Goal: Task Accomplishment & Management: Use online tool/utility

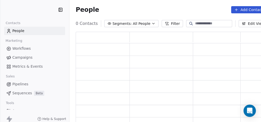
scroll to position [95, 194]
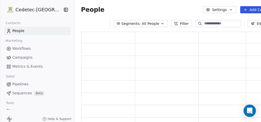
click at [21, 58] on span "Campaigns" at bounding box center [22, 57] width 20 height 5
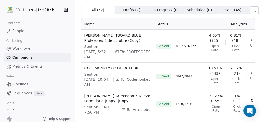
scroll to position [34, 0]
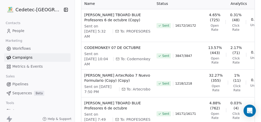
drag, startPoint x: 117, startPoint y: 47, endPoint x: 106, endPoint y: 55, distance: 13.6
click at [106, 55] on div "Sent on Oct 14, 2025, 10:04 AM To: Codemonkey" at bounding box center [117, 58] width 66 height 15
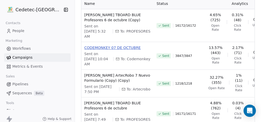
click at [92, 49] on span "CODEMONKEY 07 DE OCTUBRE" at bounding box center [117, 47] width 66 height 5
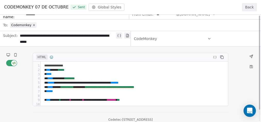
scroll to position [0, 0]
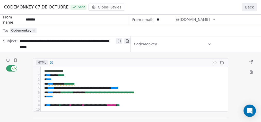
click at [252, 6] on button "Back" at bounding box center [249, 7] width 15 height 8
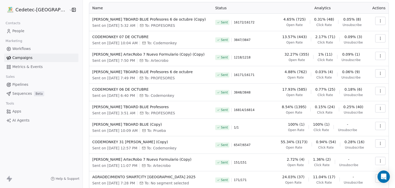
scroll to position [52, 0]
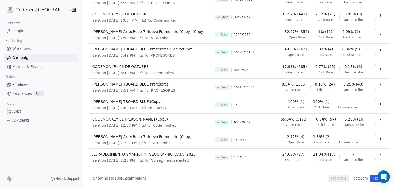
click at [261, 122] on button "Next" at bounding box center [377, 177] width 15 height 7
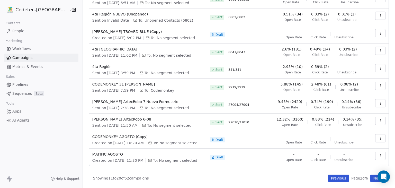
click at [261, 122] on button "Next" at bounding box center [377, 177] width 15 height 7
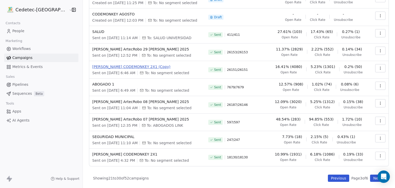
click at [110, 67] on span "[PERSON_NAME] CODEMONKEY 2X1 (Copy)" at bounding box center [147, 66] width 110 height 5
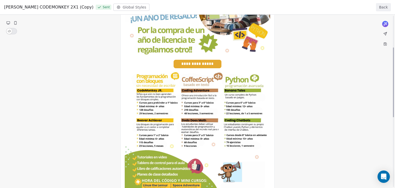
scroll to position [154, 0]
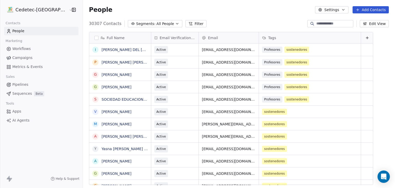
scroll to position [161, 322]
click at [13, 57] on span "Campaigns" at bounding box center [22, 57] width 20 height 5
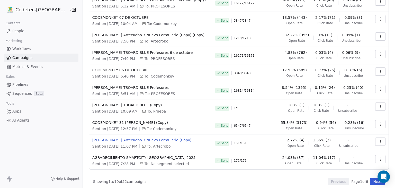
scroll to position [52, 0]
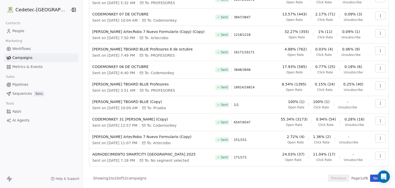
click at [261, 122] on button "Next" at bounding box center [377, 177] width 15 height 7
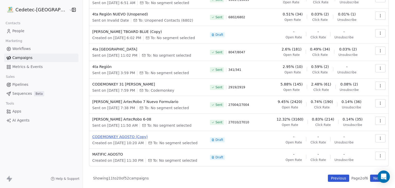
click at [105, 122] on span "CODEMONKEY AGOSTO (Copy)" at bounding box center [147, 136] width 111 height 5
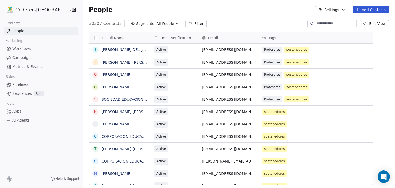
scroll to position [161, 322]
click at [15, 58] on span "Campaigns" at bounding box center [22, 57] width 20 height 5
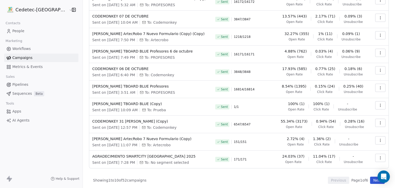
scroll to position [52, 0]
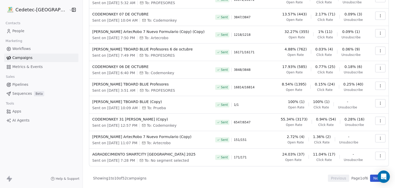
click at [261, 122] on button "Next" at bounding box center [377, 177] width 15 height 7
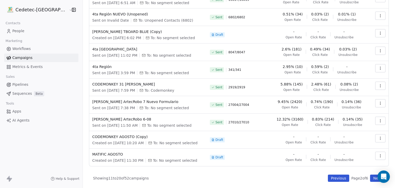
click at [261, 122] on button "Next" at bounding box center [377, 177] width 15 height 7
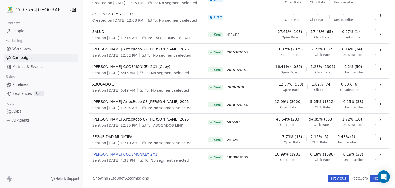
click at [117, 122] on span "[PERSON_NAME] CODEMONKEY 2X1" at bounding box center [147, 153] width 110 height 5
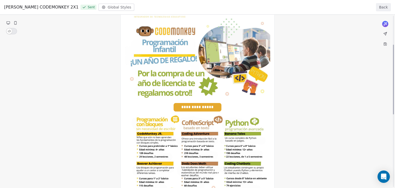
scroll to position [103, 0]
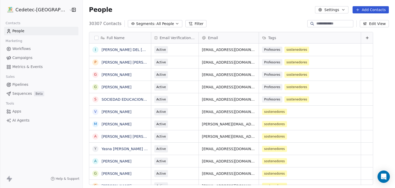
scroll to position [161, 322]
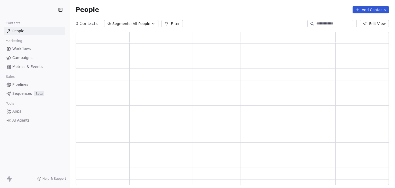
scroll to position [149, 309]
click at [21, 58] on span "Campaigns" at bounding box center [22, 57] width 20 height 5
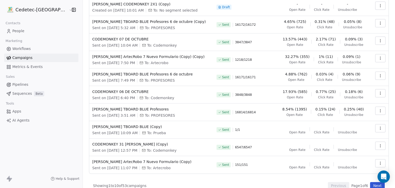
scroll to position [52, 0]
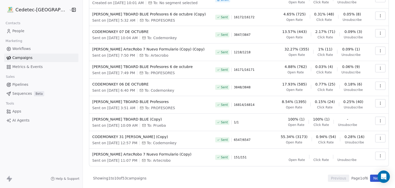
click at [376, 177] on button "Next" at bounding box center [377, 177] width 15 height 7
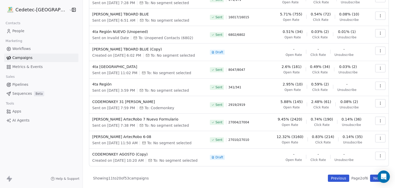
click at [372, 177] on button "Next" at bounding box center [377, 177] width 15 height 7
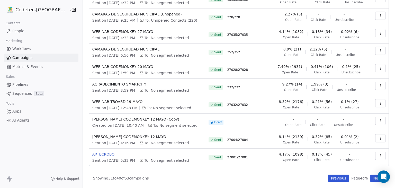
click at [94, 154] on span "ARTECROBO" at bounding box center [147, 153] width 110 height 5
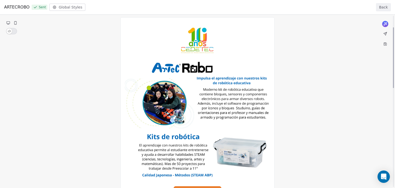
scroll to position [31, 0]
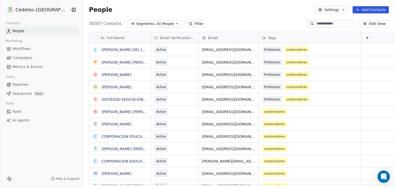
scroll to position [161, 322]
